Goal: Transaction & Acquisition: Purchase product/service

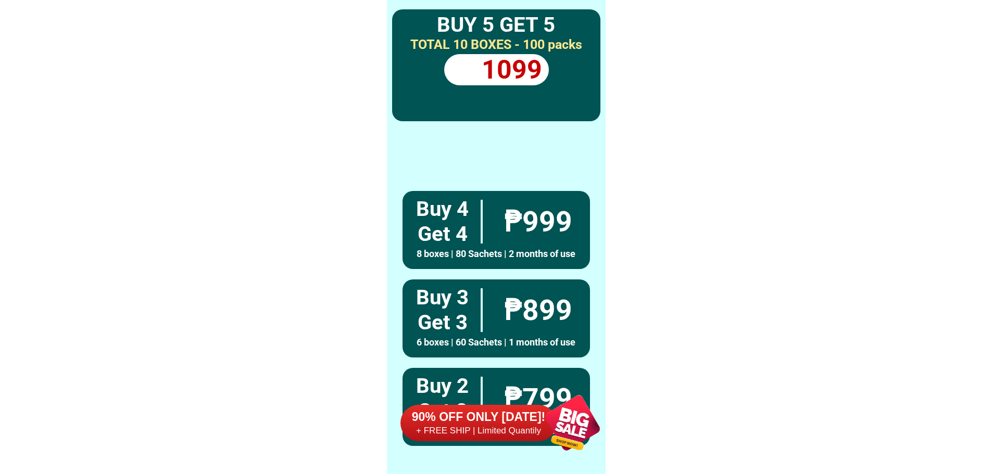
scroll to position [8097, 0]
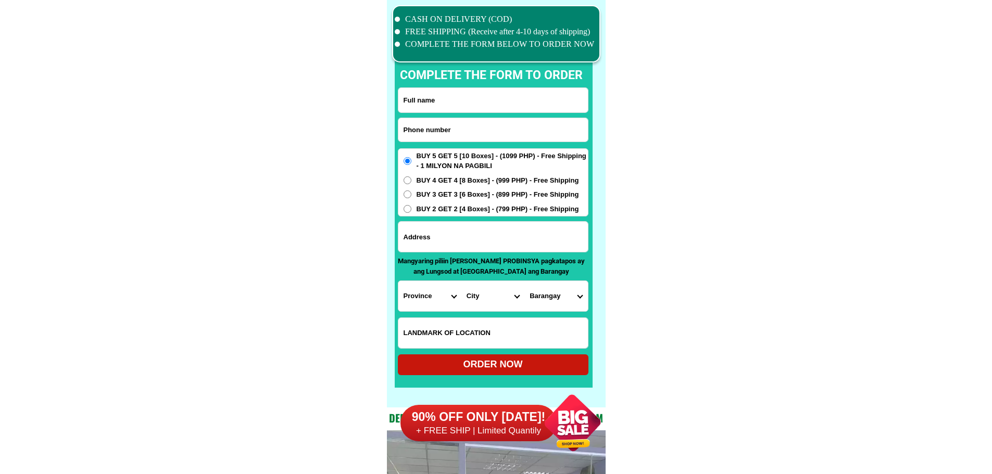
click at [473, 129] on input "Input phone_number" at bounding box center [493, 129] width 190 height 23
paste input "09958961434"
type input "09958961434"
click at [481, 91] on input "Input full_name" at bounding box center [493, 100] width 190 height 24
paste input "[PERSON_NAME]"
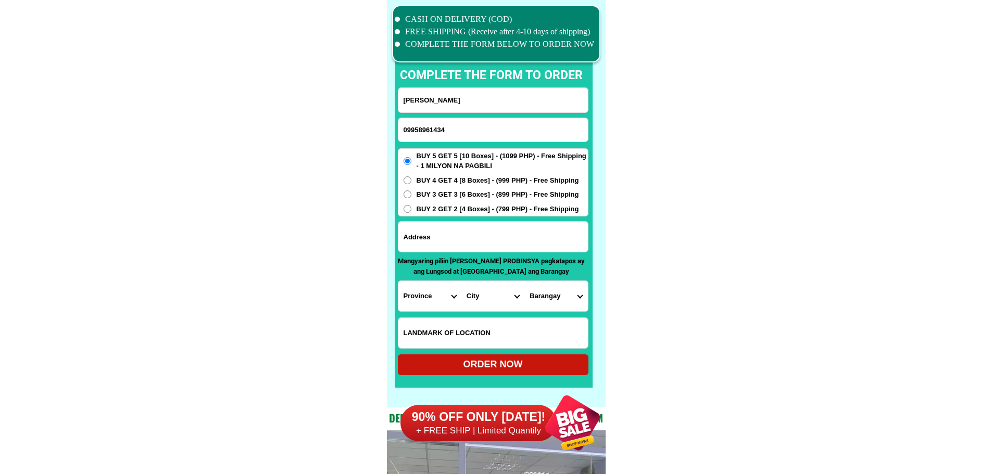
type input "[PERSON_NAME]"
click at [444, 239] on input "Input address" at bounding box center [493, 237] width 190 height 30
paste input "0541 Purok 5A Matti Digos City [GEOGRAPHIC_DATA] 8002"
type input "0541 Purok 5A Matti Digos City [GEOGRAPHIC_DATA] 8002"
click at [441, 179] on span "BUY 4 GET 4 [8 Boxes] - (999 PHP) - Free Shipping" at bounding box center [498, 181] width 163 height 10
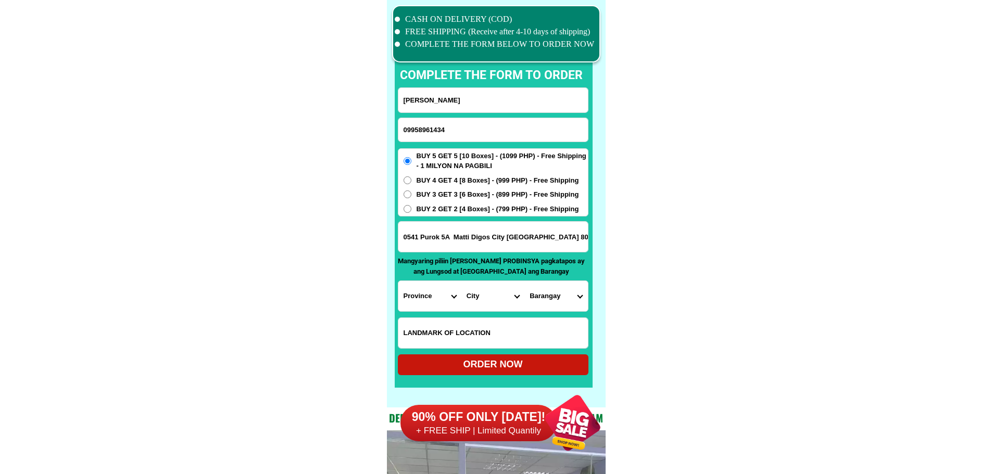
click at [411, 179] on input "BUY 4 GET 4 [8 Boxes] - (999 PHP) - Free Shipping" at bounding box center [408, 181] width 8 height 8
radio input "true"
click at [434, 196] on span "BUY 3 GET 3 [6 Boxes] - (899 PHP) - Free Shipping" at bounding box center [498, 195] width 163 height 10
click at [411, 196] on input "BUY 3 GET 3 [6 Boxes] - (899 PHP) - Free Shipping" at bounding box center [408, 195] width 8 height 8
radio input "true"
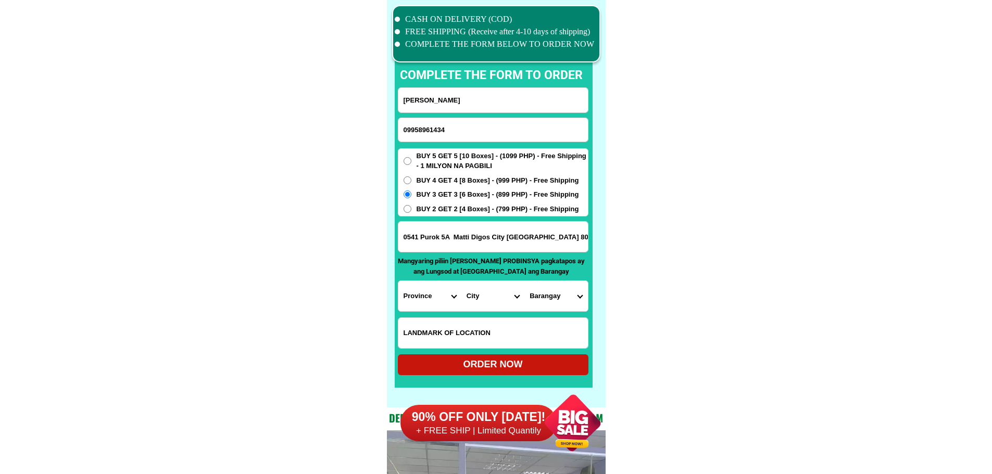
click at [422, 293] on select "Province [GEOGRAPHIC_DATA] [GEOGRAPHIC_DATA] [GEOGRAPHIC_DATA] [GEOGRAPHIC_DATA…" at bounding box center [429, 296] width 63 height 30
select select "63_738"
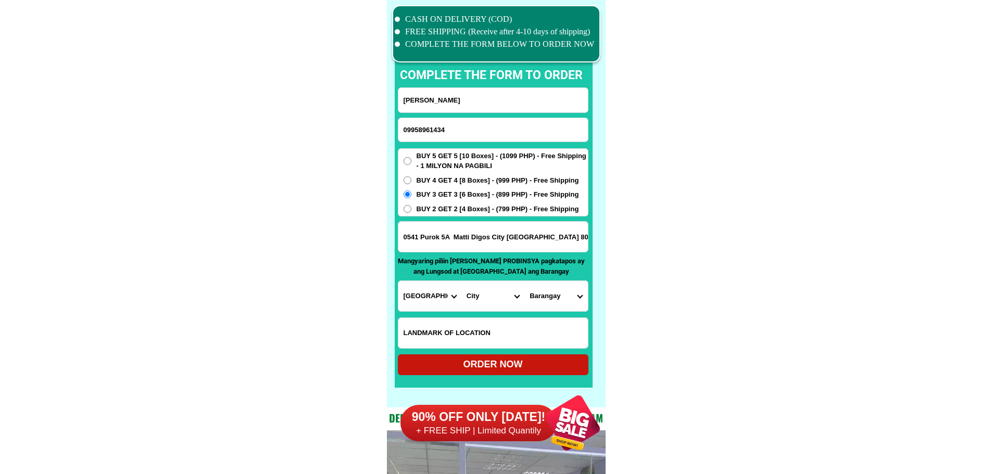
click at [495, 291] on select "City [GEOGRAPHIC_DATA] [GEOGRAPHIC_DATA]-city [GEOGRAPHIC_DATA] [GEOGRAPHIC_DAT…" at bounding box center [492, 296] width 63 height 30
select select "63_7387159"
click at [574, 298] on select "[GEOGRAPHIC_DATA] [PERSON_NAME] (lasang) [PERSON_NAME] Angalan Atan-awe Baganih…" at bounding box center [555, 296] width 63 height 30
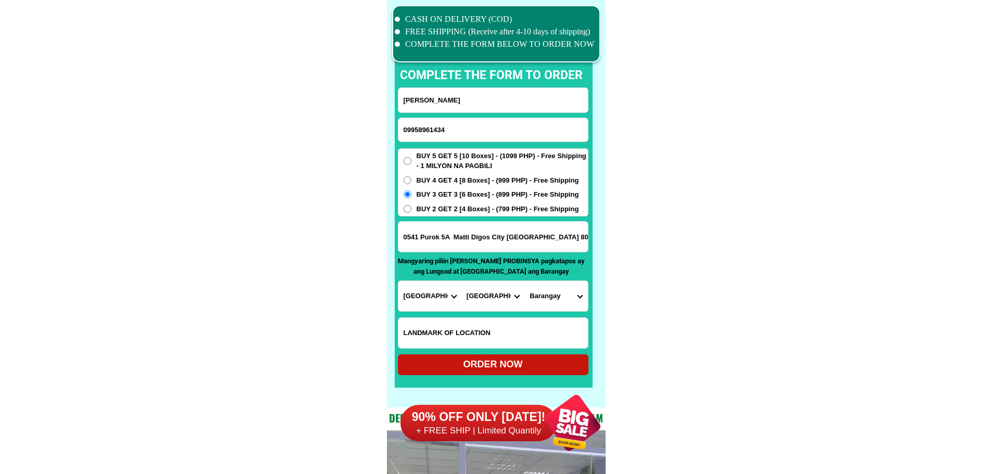
click at [574, 298] on select "[GEOGRAPHIC_DATA] [PERSON_NAME] (lasang) [PERSON_NAME] Angalan Atan-awe Baganih…" at bounding box center [555, 296] width 63 height 30
select select "63_73871594948"
click at [524, 281] on select "[GEOGRAPHIC_DATA] [PERSON_NAME] (lasang) [PERSON_NAME] Angalan Atan-awe Baganih…" at bounding box center [555, 296] width 63 height 30
click at [501, 363] on div "ORDER NOW" at bounding box center [493, 365] width 191 height 14
radio input "true"
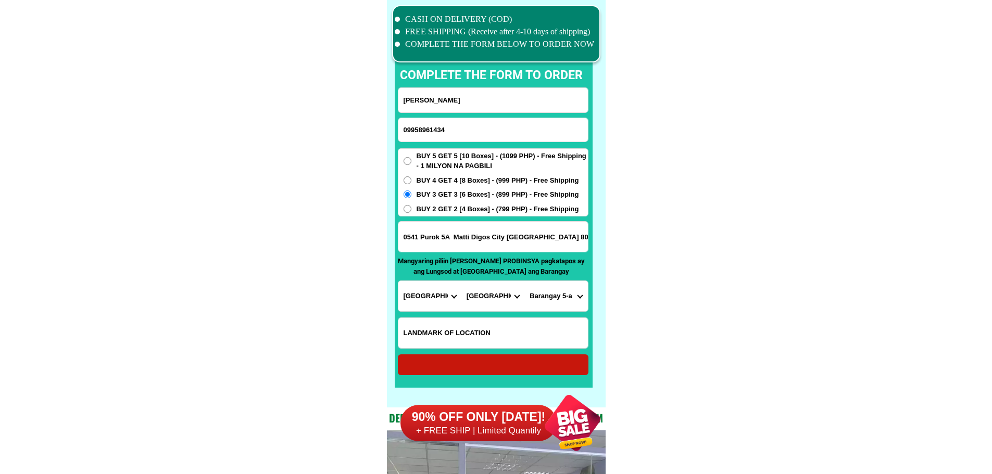
radio input "true"
